Goal: Task Accomplishment & Management: Manage account settings

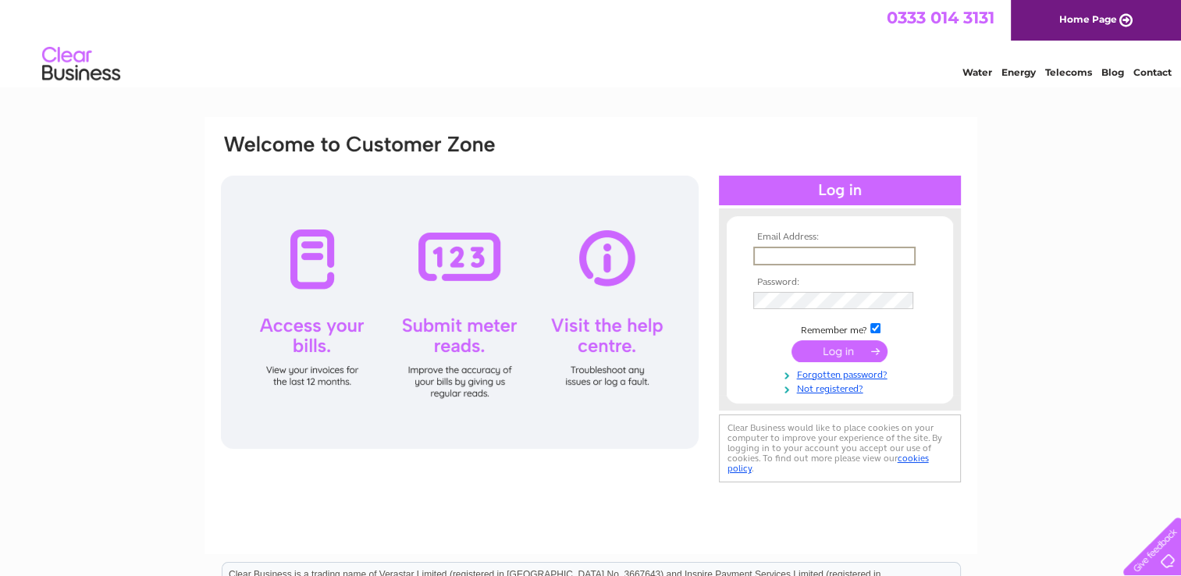
click at [785, 261] on input "text" at bounding box center [834, 256] width 162 height 19
type input "finance@gavia-environmental.co.uk"
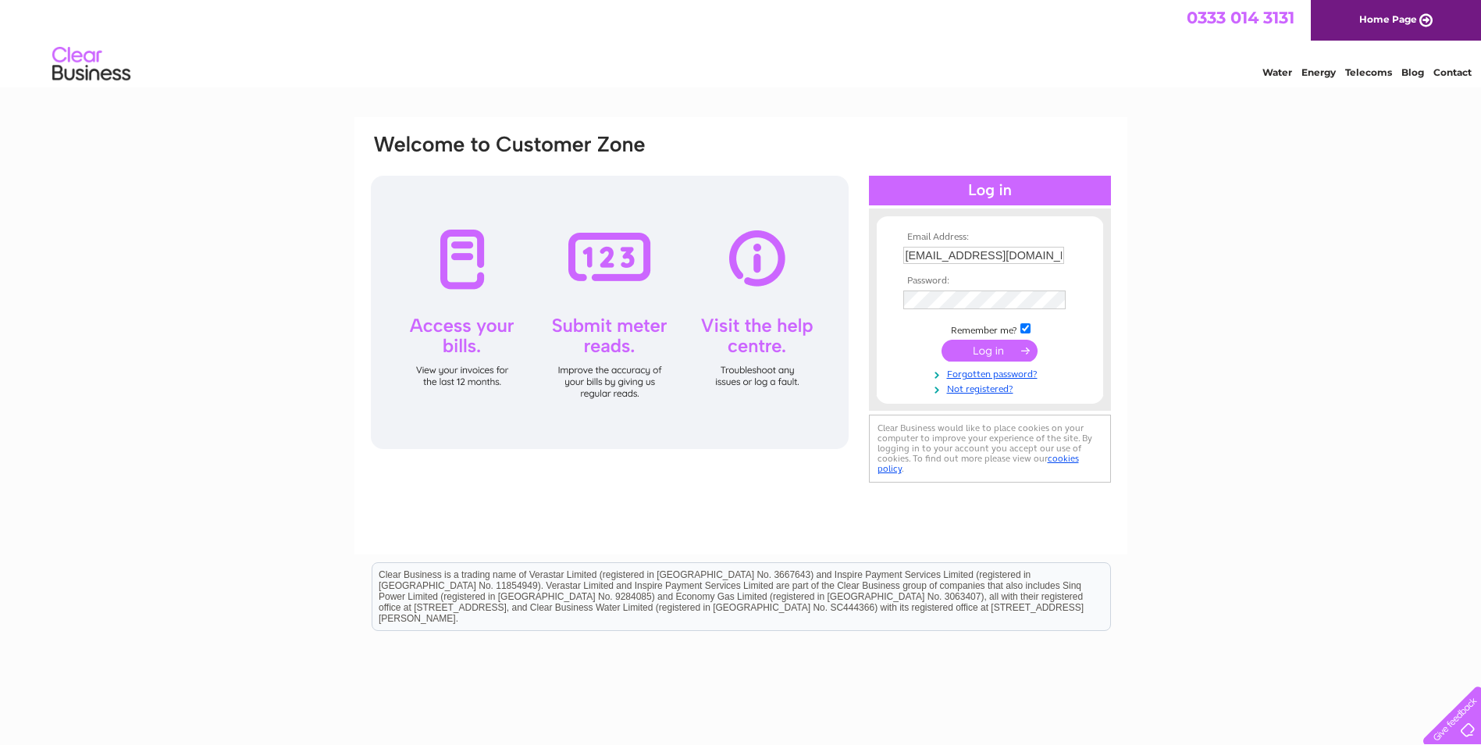
click at [946, 315] on td at bounding box center [989, 317] width 181 height 8
click at [942, 340] on input "submit" at bounding box center [990, 351] width 96 height 22
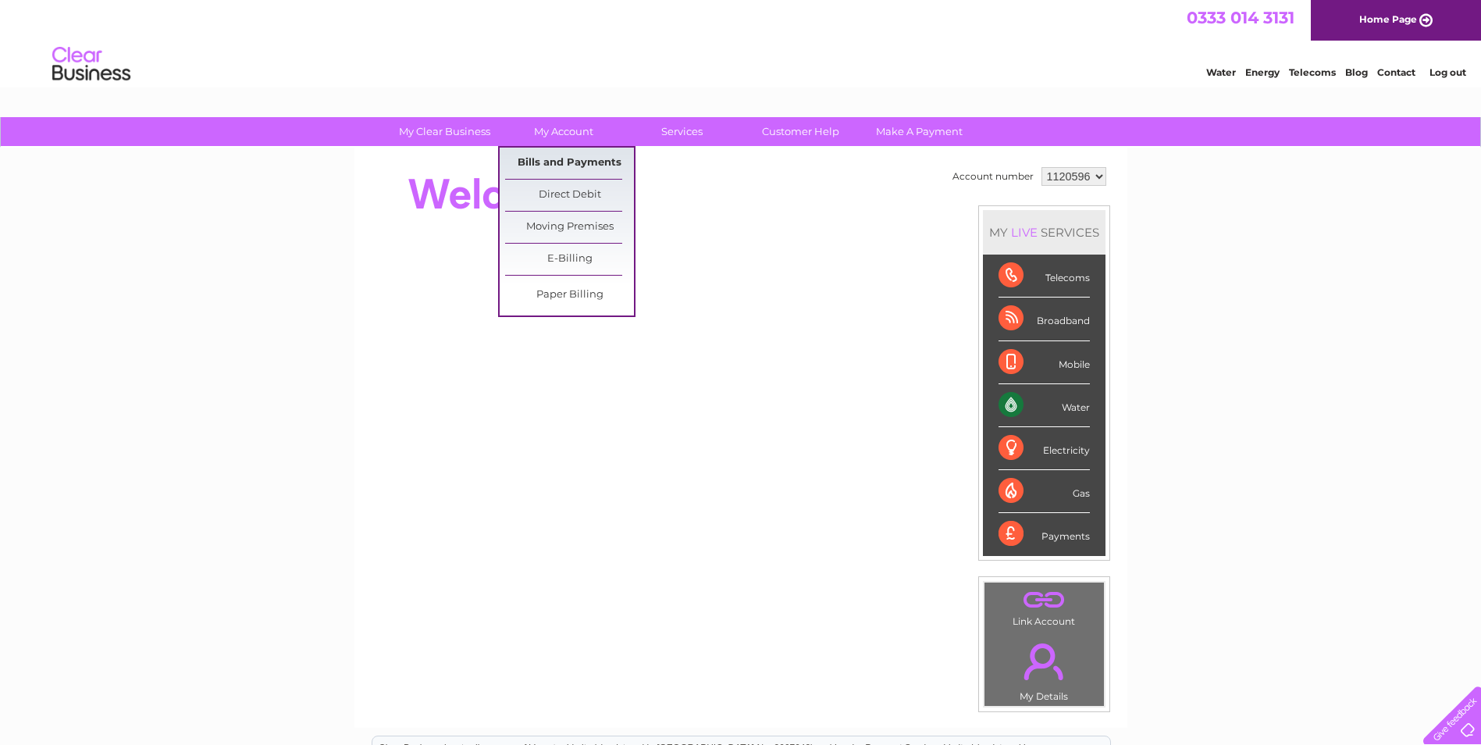
click at [558, 157] on link "Bills and Payments" at bounding box center [569, 163] width 129 height 31
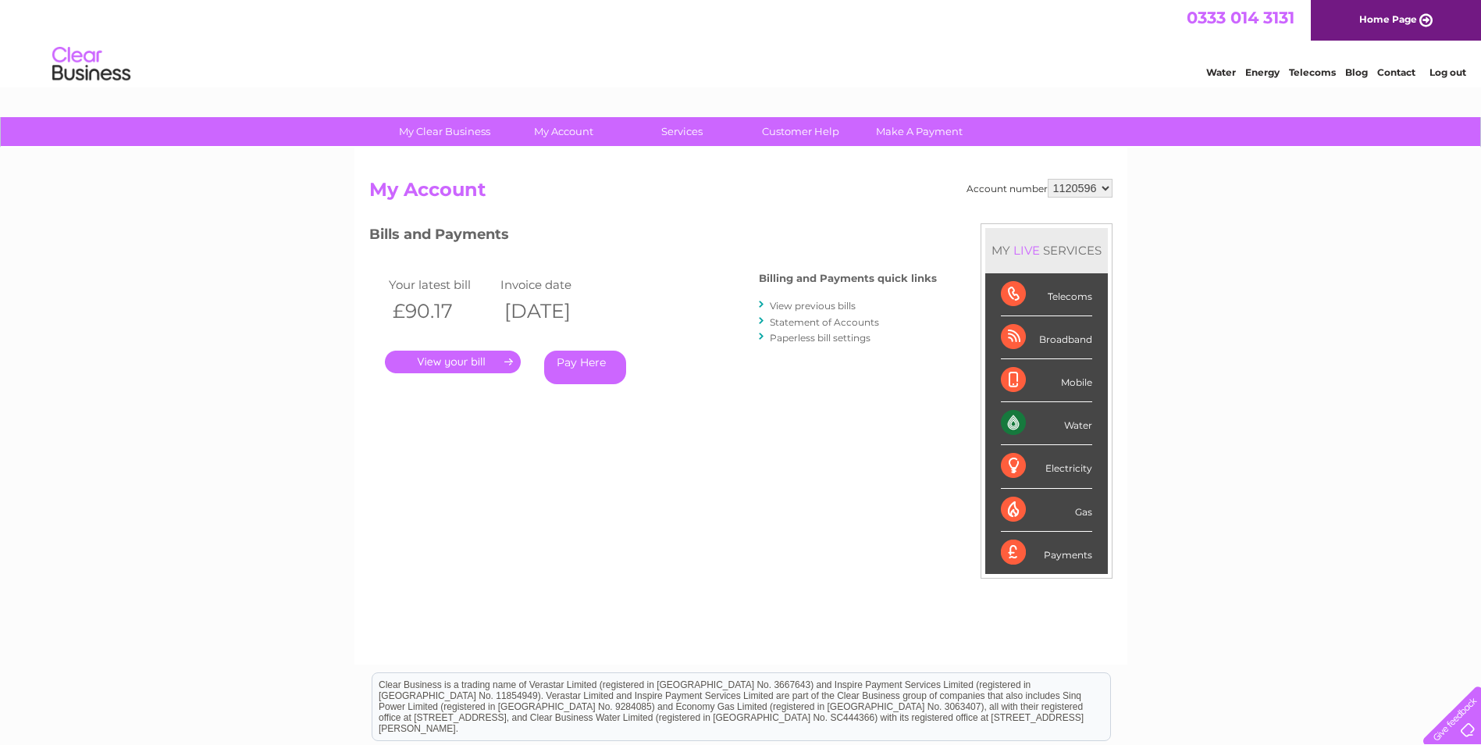
click at [448, 365] on link "." at bounding box center [453, 362] width 136 height 23
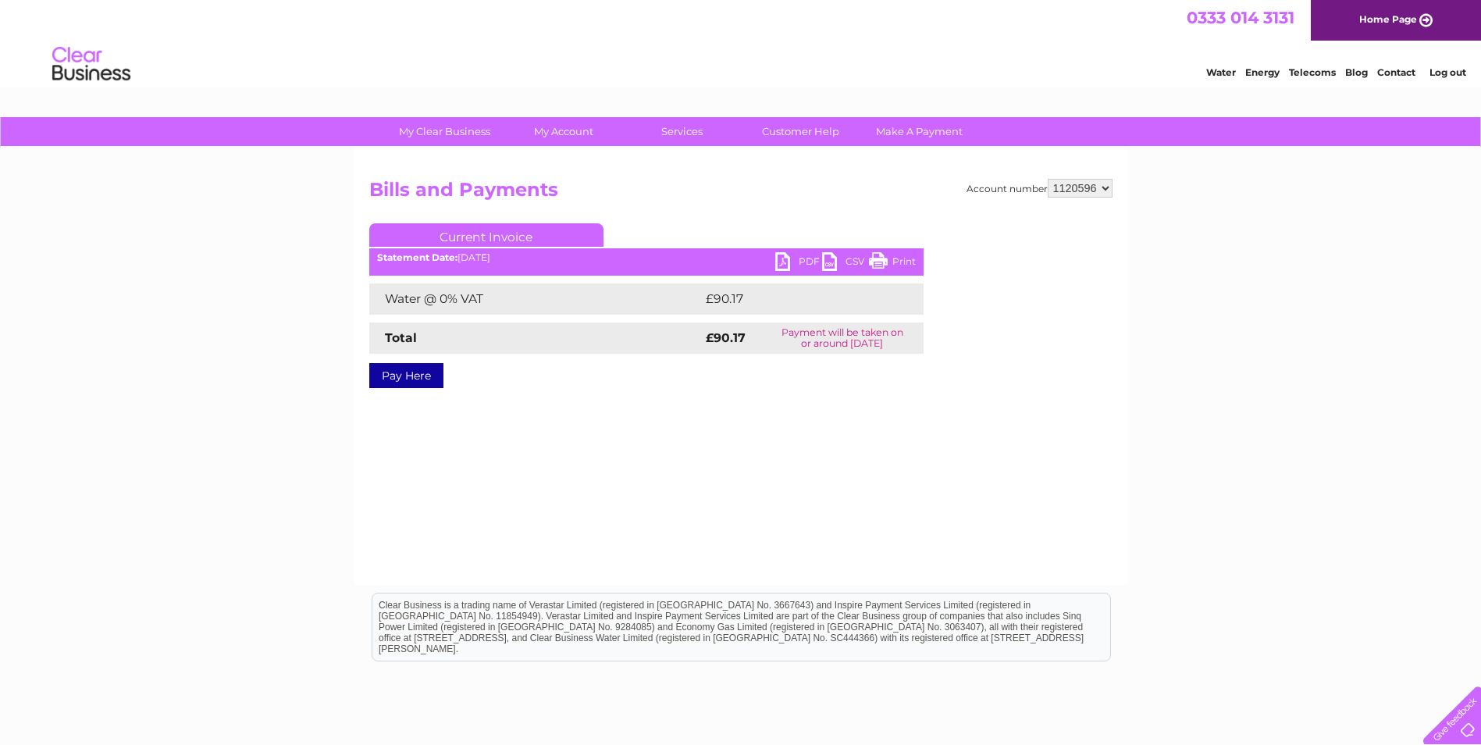
click at [794, 253] on link "PDF" at bounding box center [798, 263] width 47 height 23
